Goal: Task Accomplishment & Management: Manage account settings

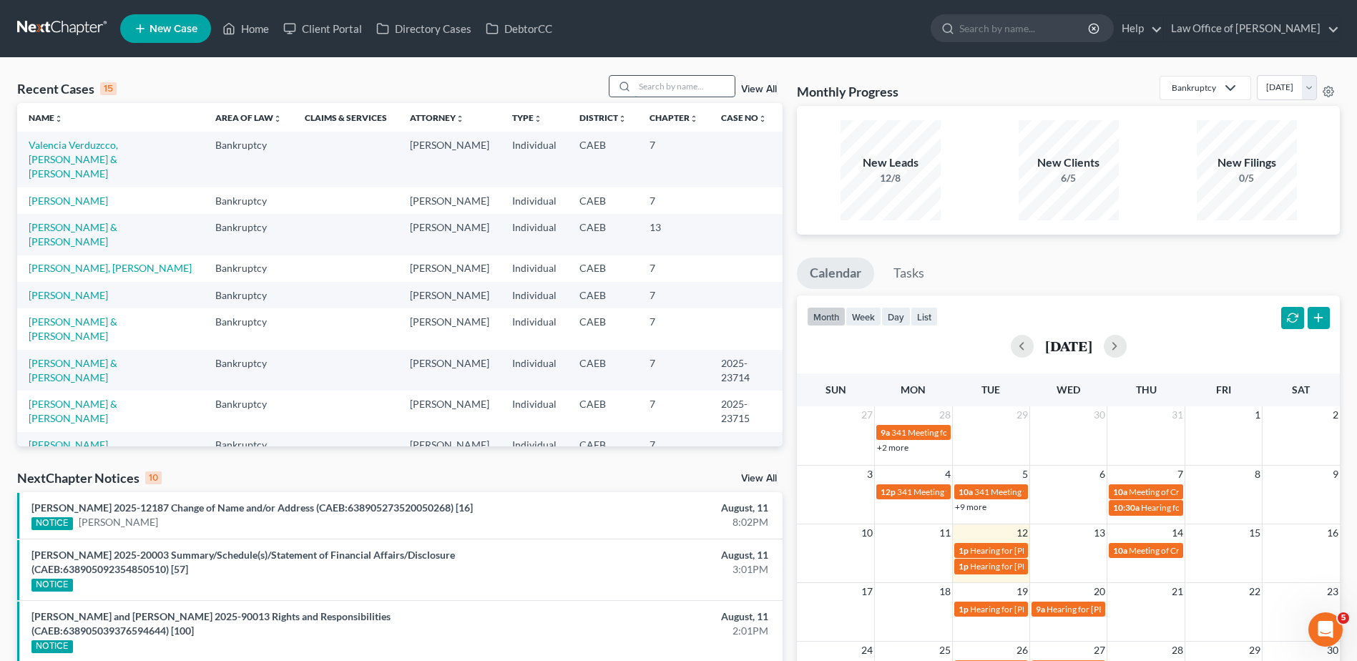
click at [677, 92] on input "search" at bounding box center [685, 86] width 100 height 21
type input "[PERSON_NAME]"
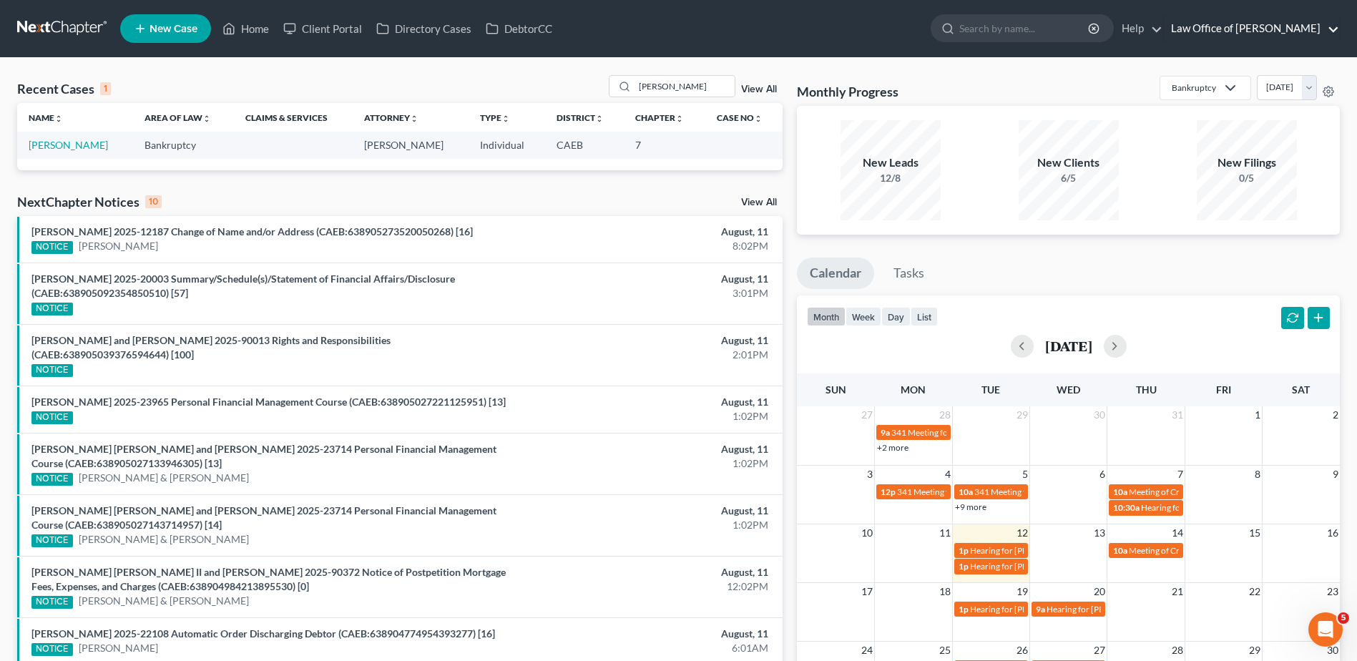
click at [1266, 26] on link "Law Office of [PERSON_NAME]" at bounding box center [1251, 29] width 175 height 26
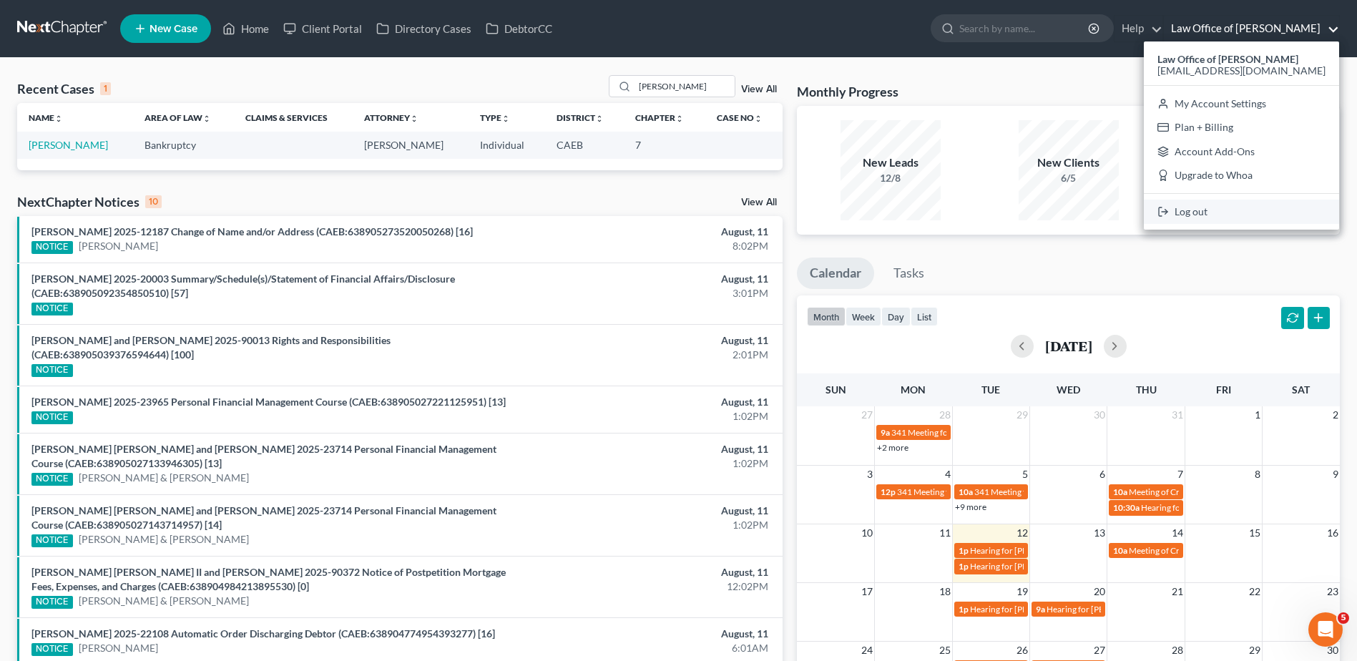
click at [1262, 207] on link "Log out" at bounding box center [1241, 212] width 195 height 24
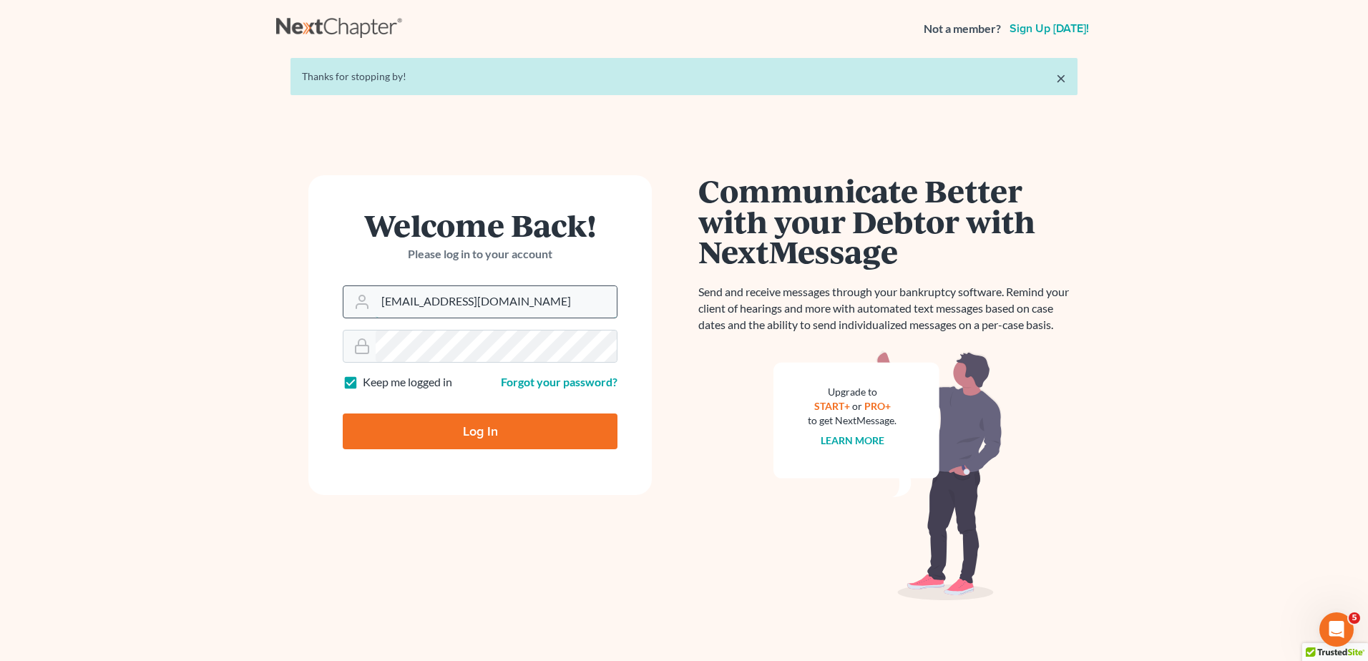
click at [539, 295] on input "[EMAIL_ADDRESS][DOMAIN_NAME]" at bounding box center [496, 301] width 241 height 31
type input "aaron@beaconlawyer.com"
click at [418, 421] on input "Log In" at bounding box center [480, 431] width 275 height 36
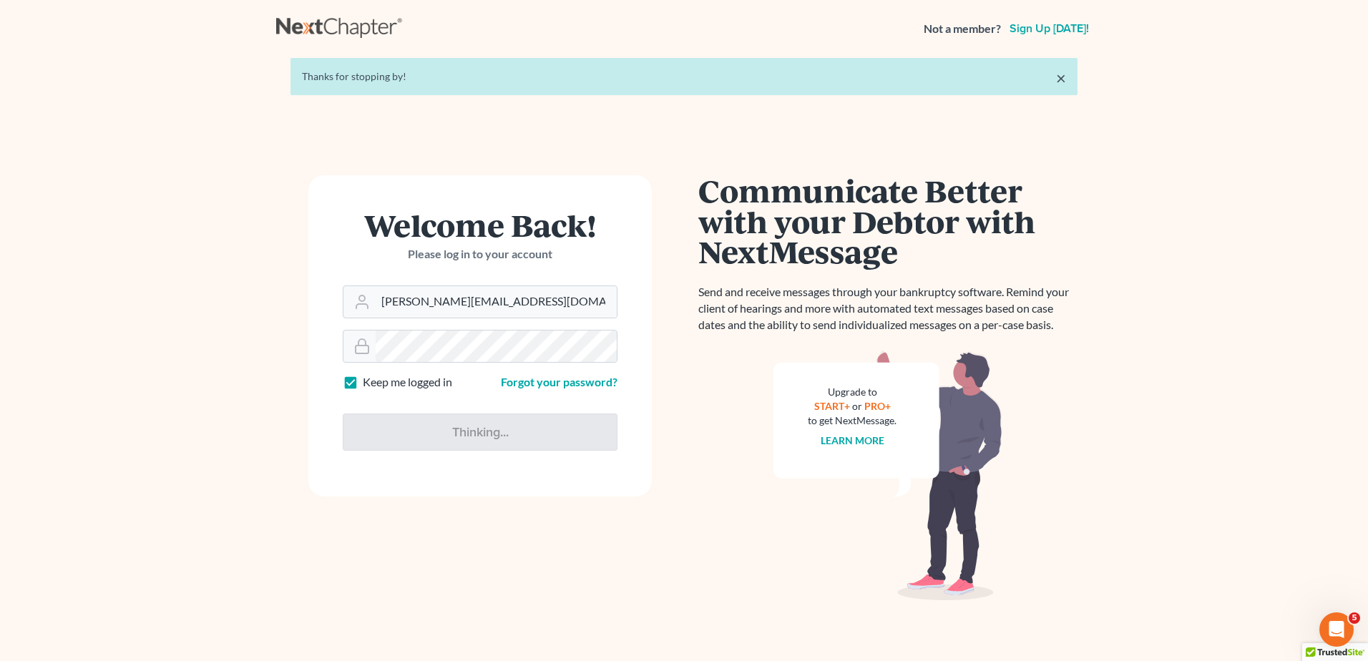
type input "Thinking..."
